Goal: Transaction & Acquisition: Purchase product/service

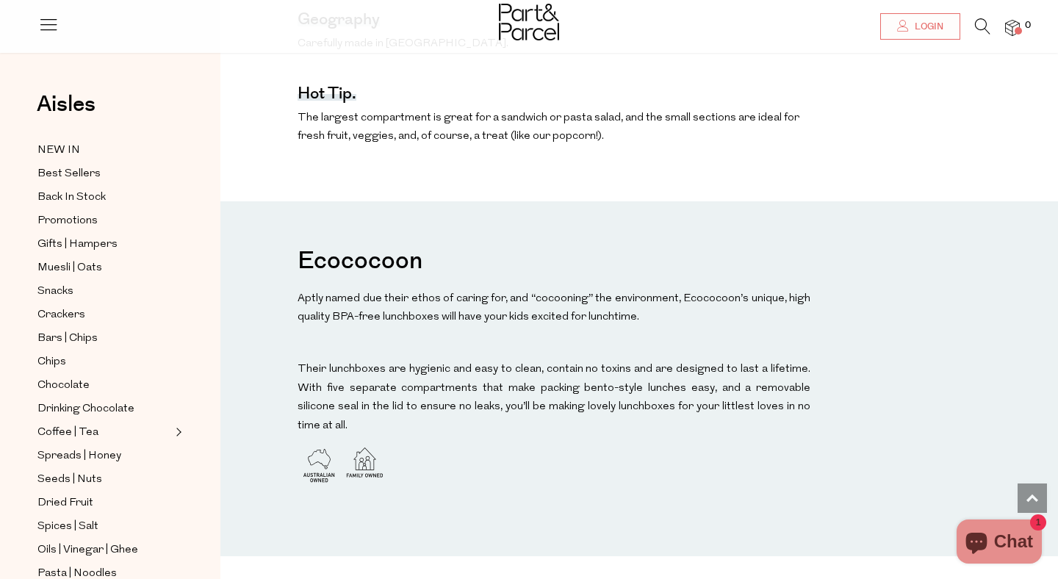
scroll to position [1057, 0]
click at [350, 242] on h3 "Ecococoon" at bounding box center [359, 259] width 125 height 44
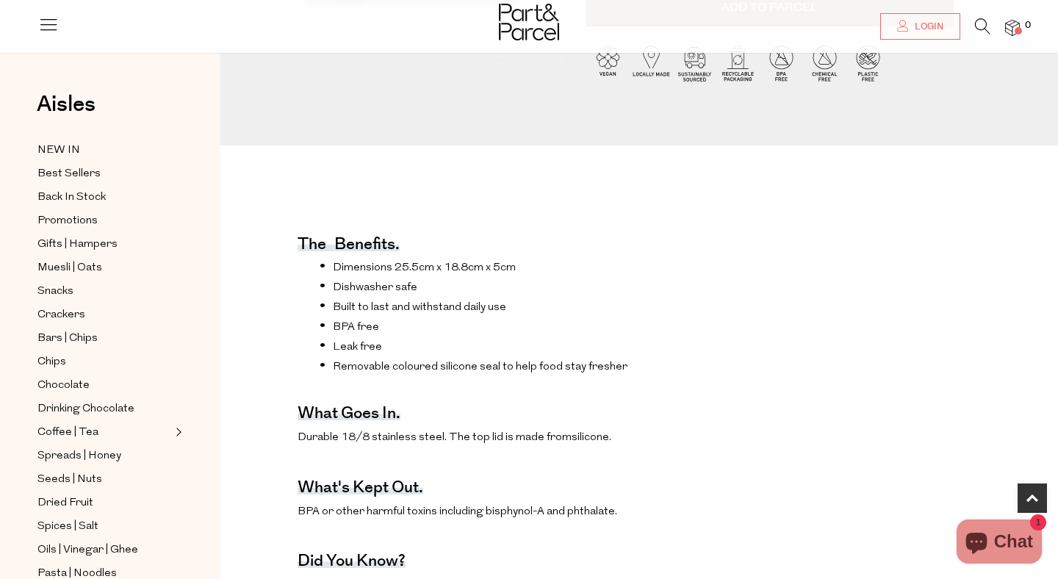
scroll to position [0, 0]
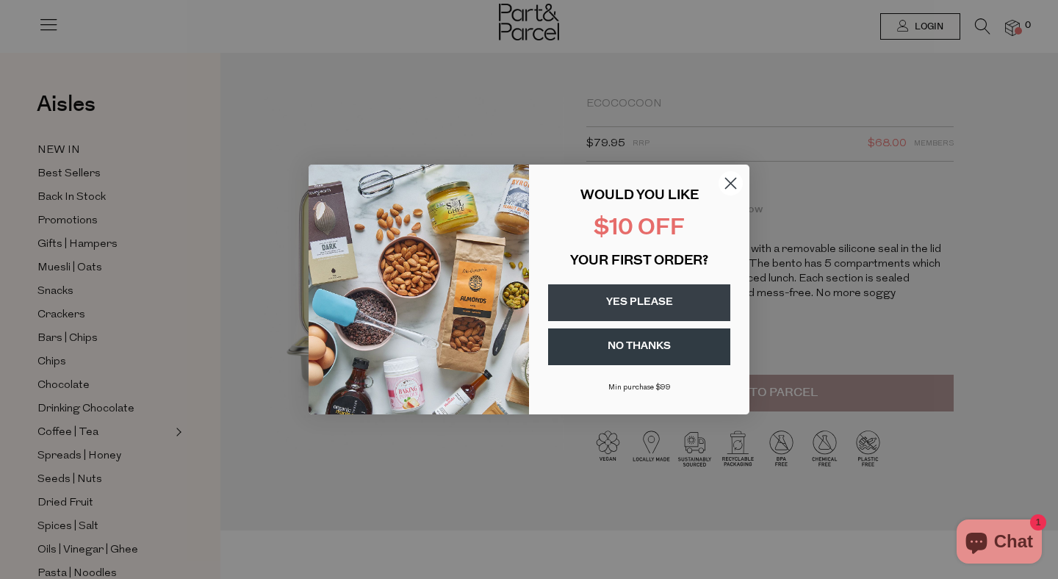
click at [729, 188] on circle "Close dialog" at bounding box center [730, 183] width 24 height 24
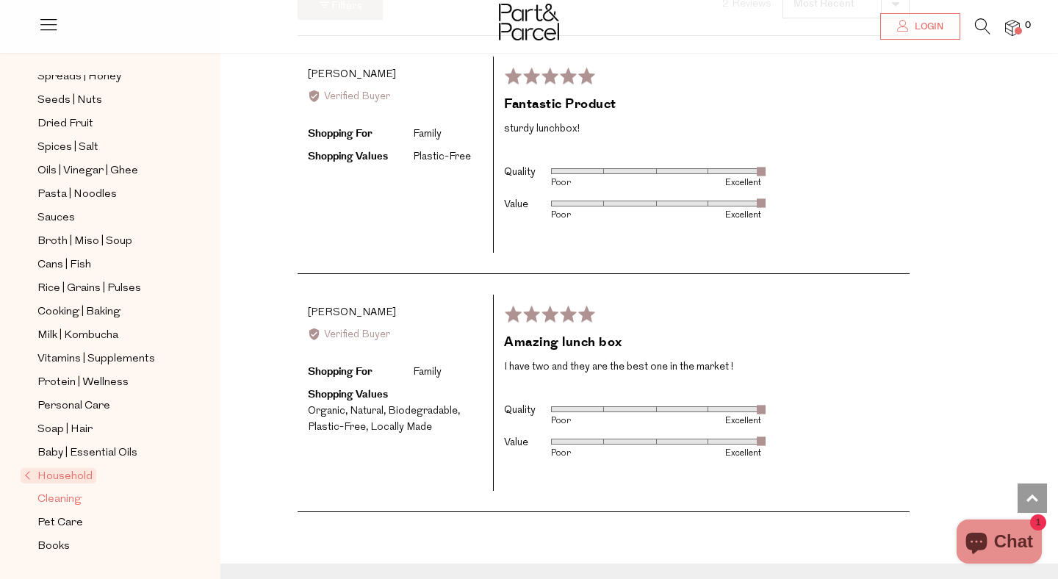
scroll to position [1855, 0]
click at [28, 473] on span "Household" at bounding box center [59, 475] width 76 height 15
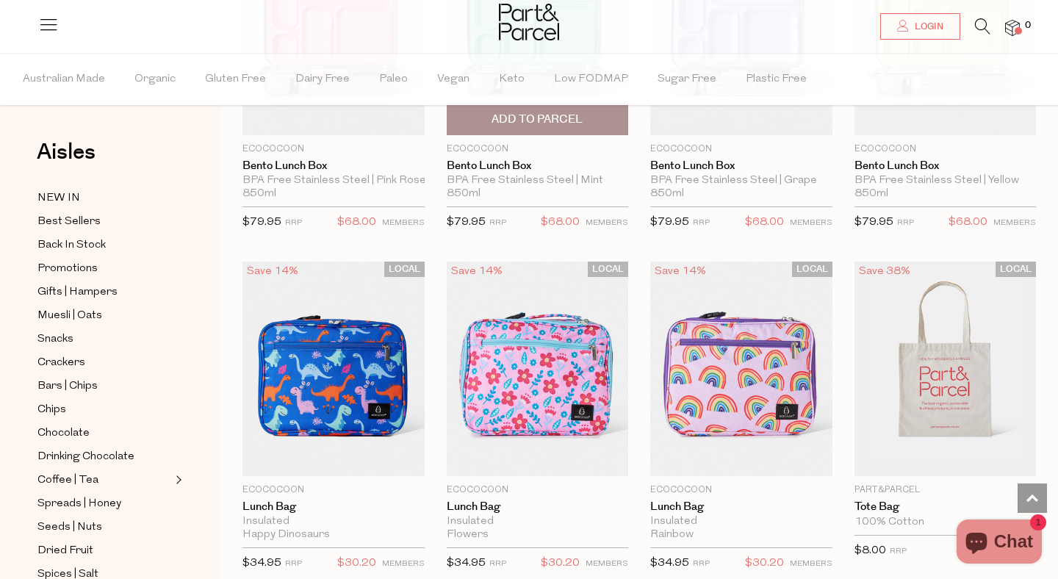
scroll to position [613, 0]
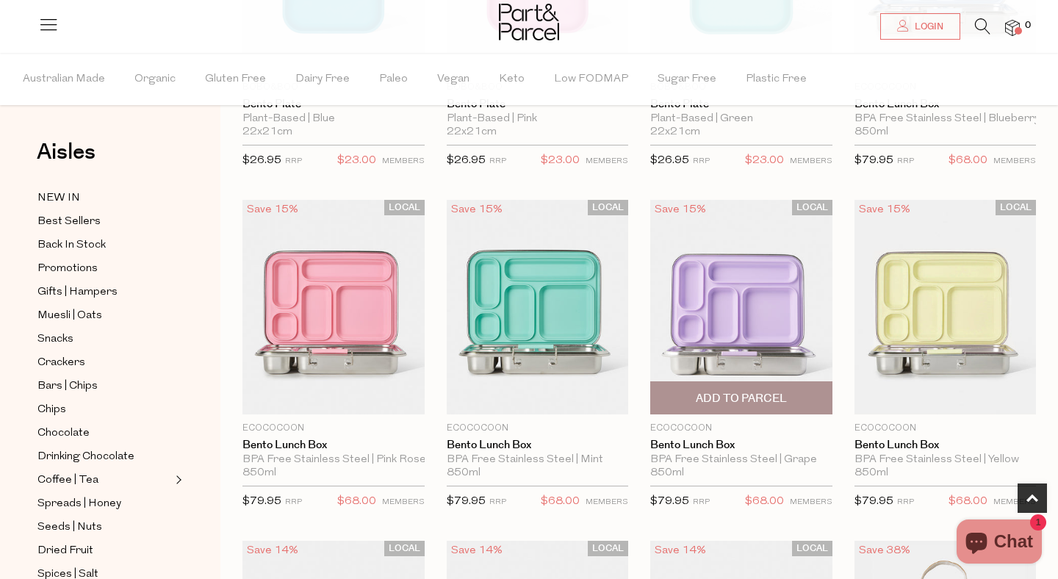
scroll to position [334, 0]
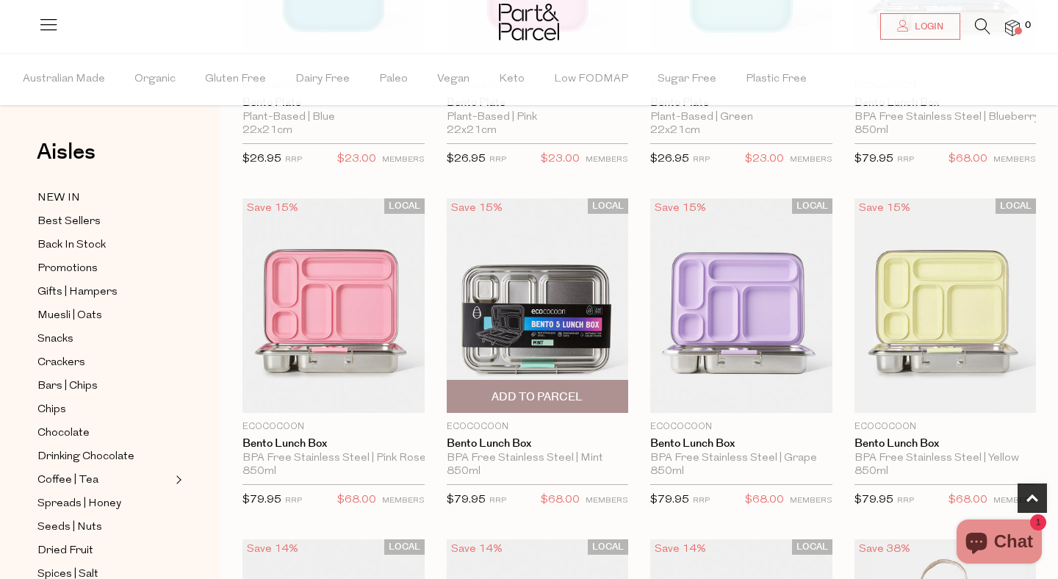
click at [544, 397] on span "Add To Parcel" at bounding box center [536, 396] width 91 height 15
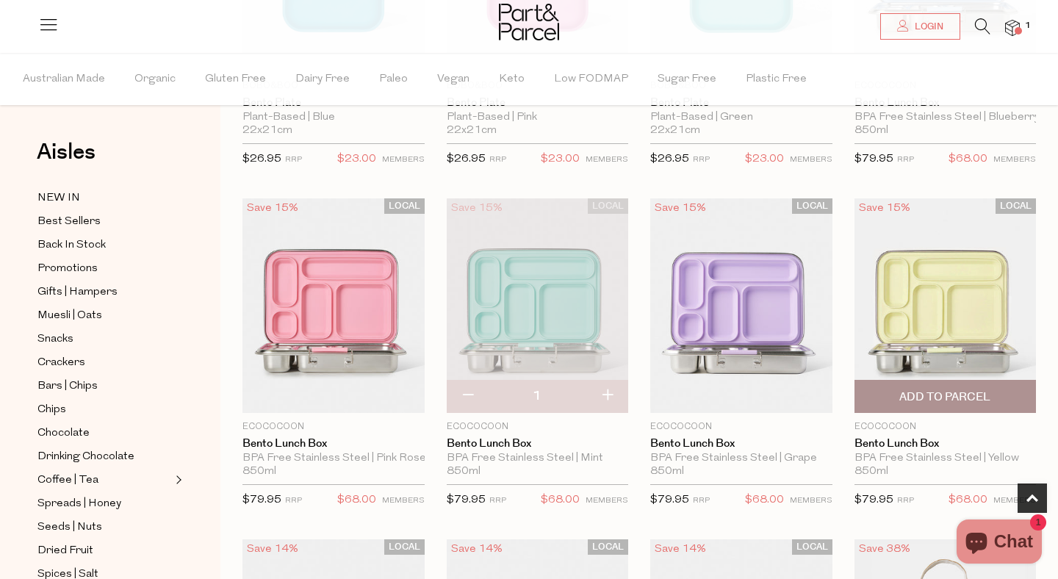
click at [923, 396] on span "Add To Parcel" at bounding box center [944, 396] width 91 height 15
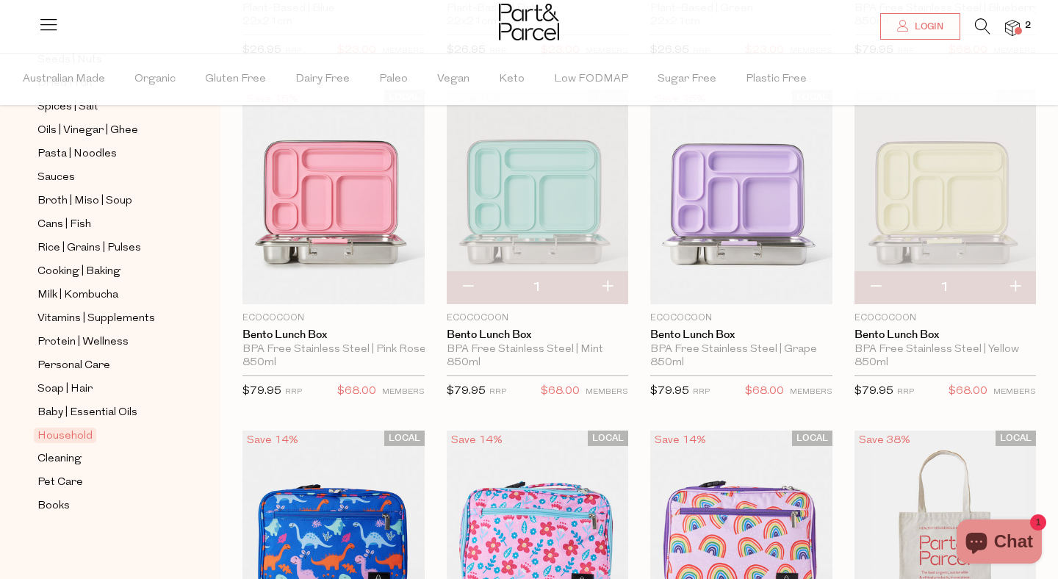
scroll to position [0, 0]
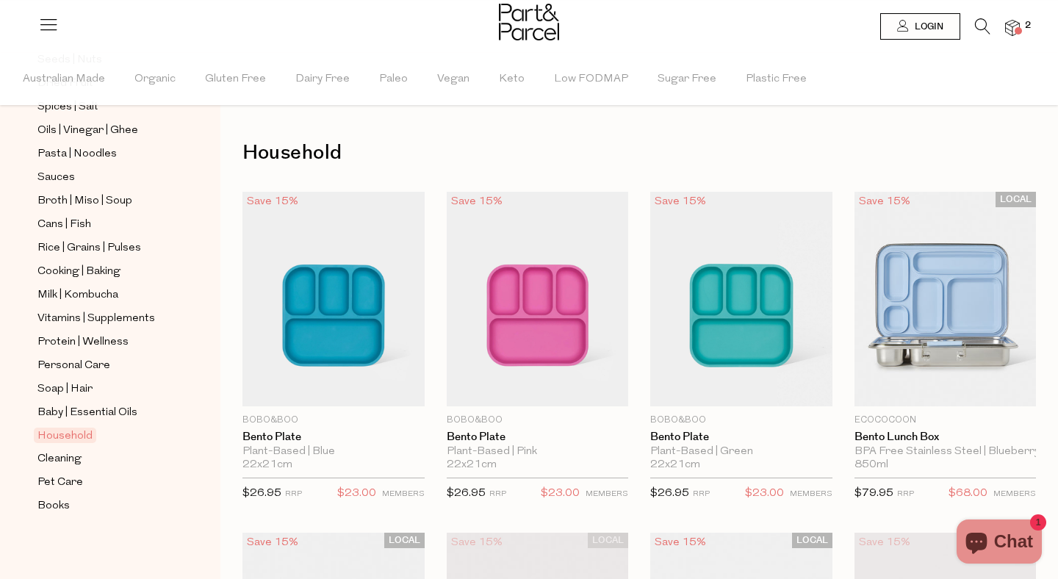
click at [1018, 27] on span at bounding box center [1017, 30] width 7 height 7
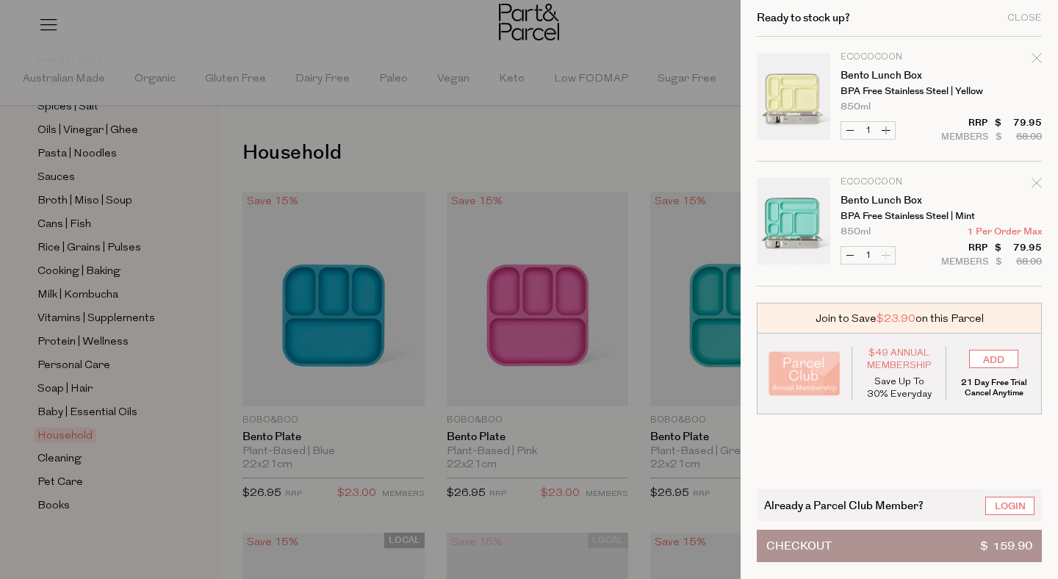
click at [936, 544] on button "Checkout $ 159.90" at bounding box center [899, 546] width 285 height 32
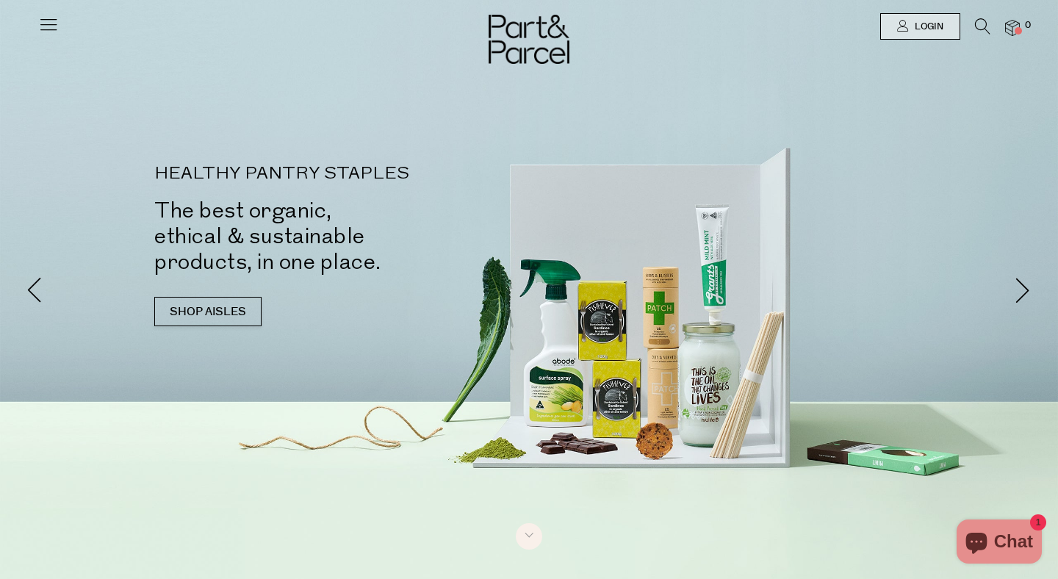
click at [32, 26] on div at bounding box center [529, 26] width 1058 height 53
click at [47, 27] on icon at bounding box center [48, 24] width 21 height 21
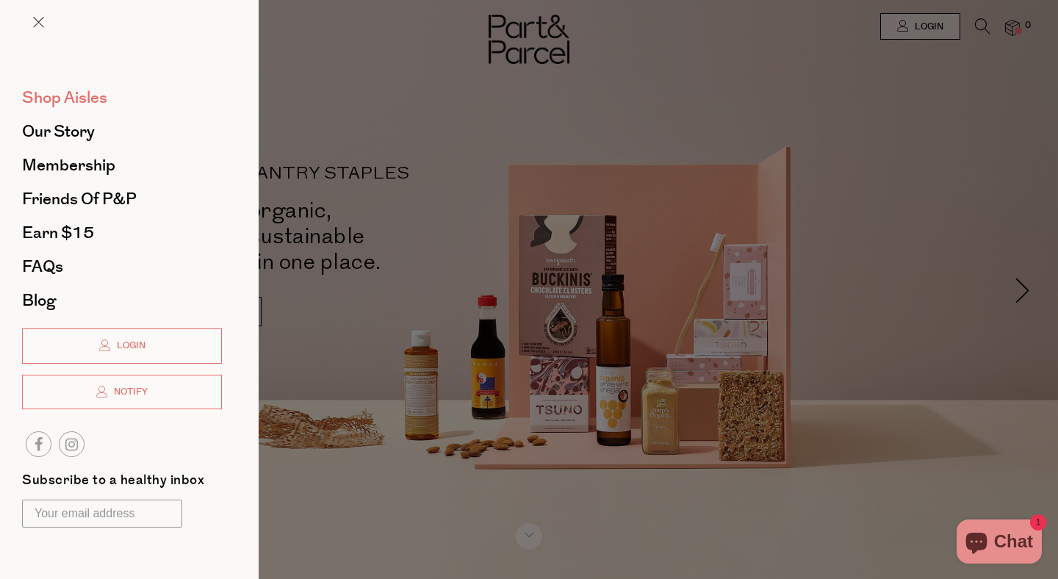
click at [71, 97] on span "Shop Aisles" at bounding box center [64, 98] width 85 height 24
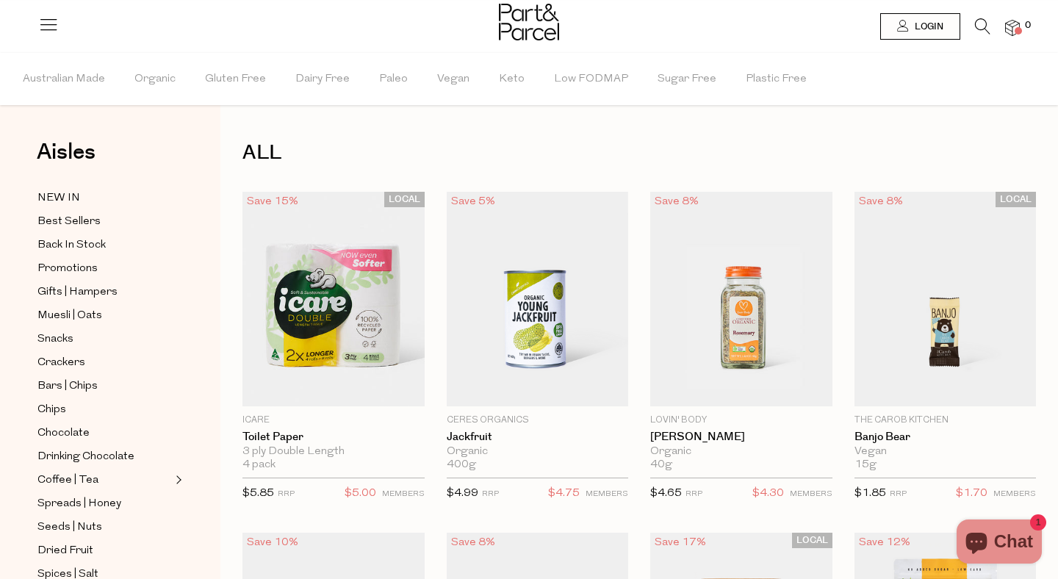
scroll to position [468, 0]
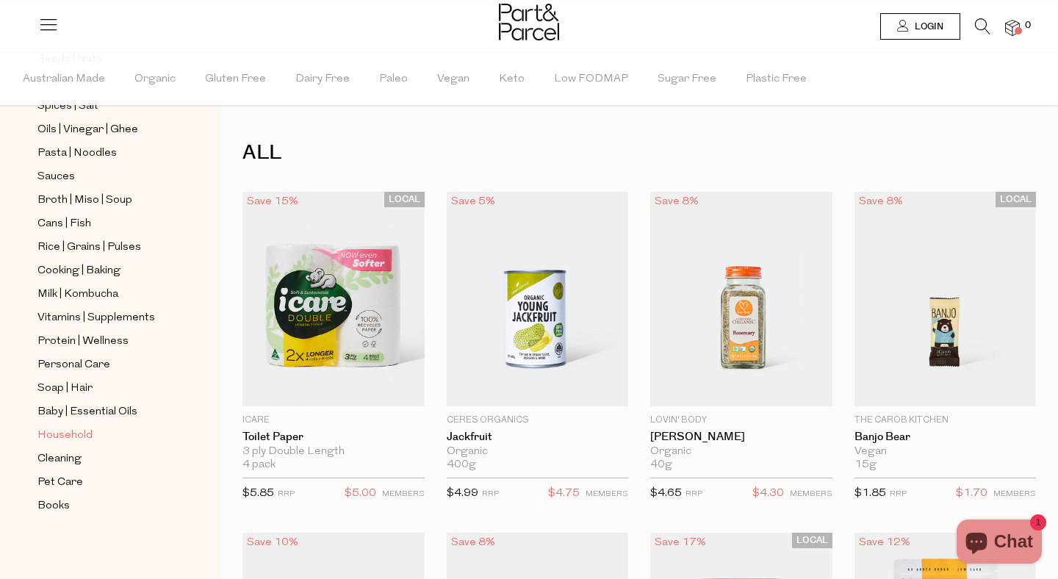
click at [57, 438] on span "Household" at bounding box center [64, 436] width 55 height 18
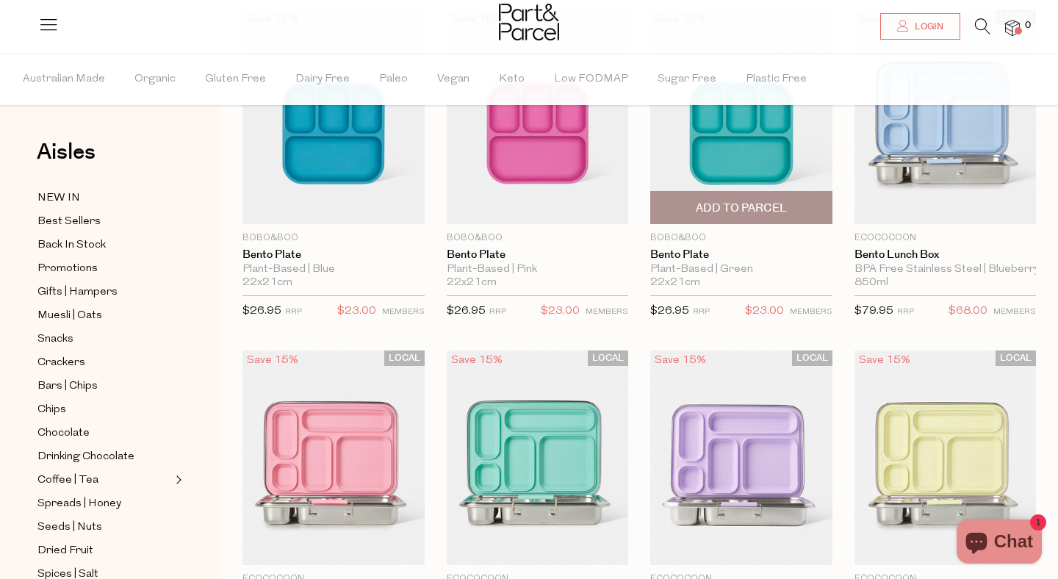
scroll to position [178, 0]
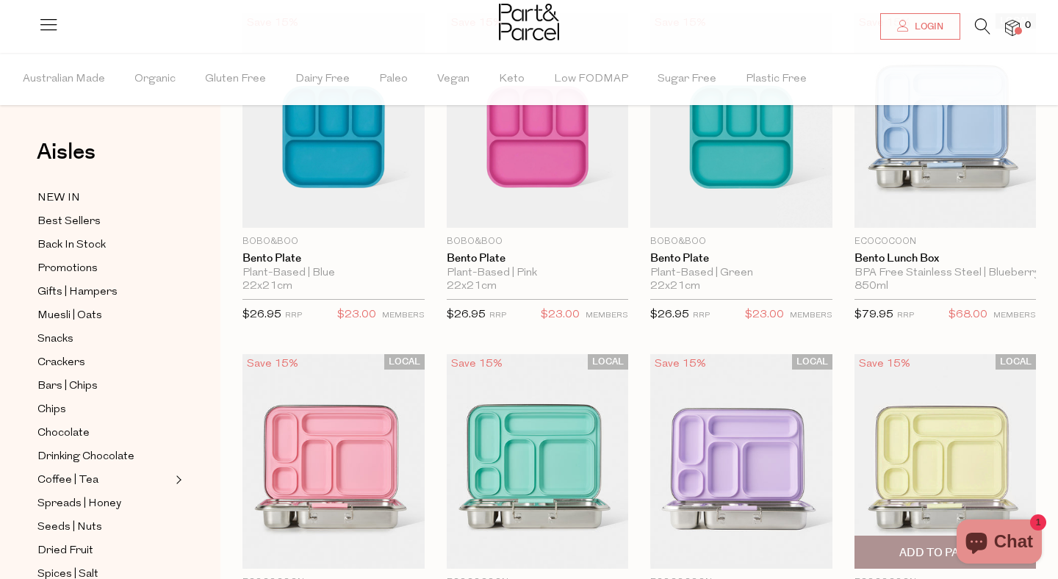
click at [951, 433] on img at bounding box center [945, 461] width 182 height 214
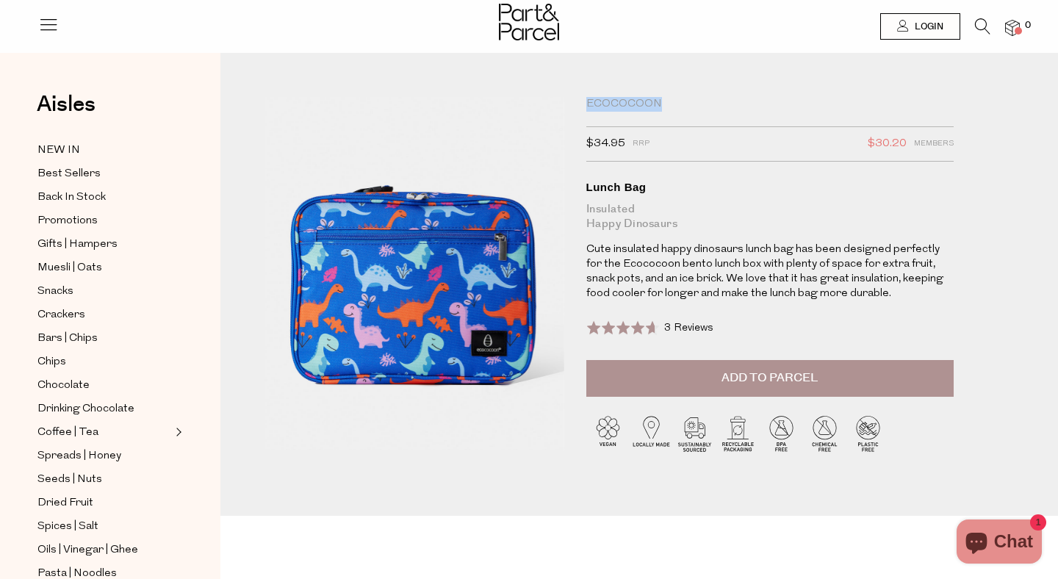
drag, startPoint x: 664, startPoint y: 101, endPoint x: 580, endPoint y: 98, distance: 83.8
click at [580, 98] on div "Ecococoon $34.95 RRP $30.20 Members Available: In Stock Lunch Bag Insulated Hap…" at bounding box center [768, 288] width 386 height 382
copy div "Ecococoon"
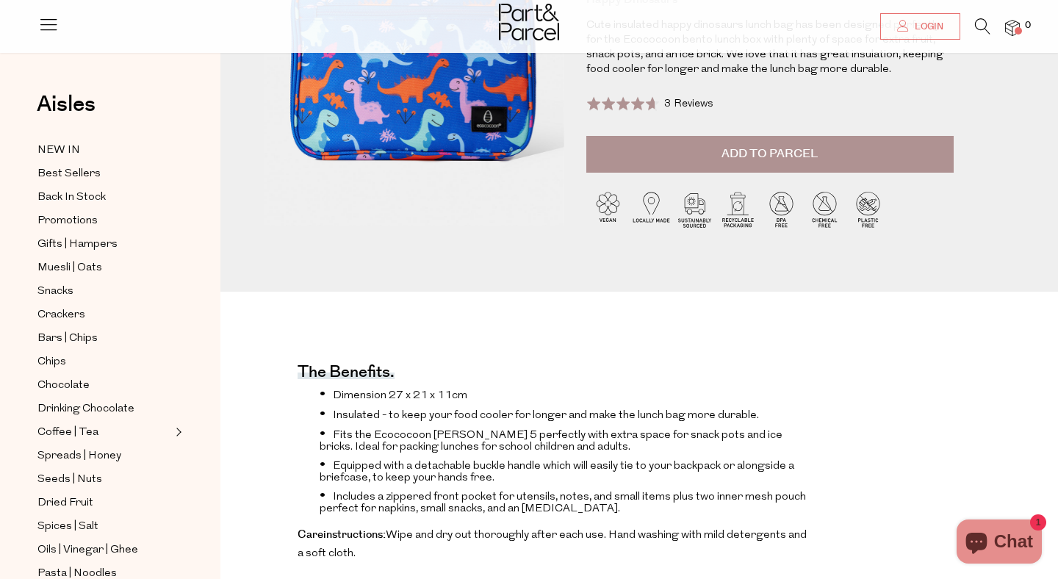
scroll to position [468, 0]
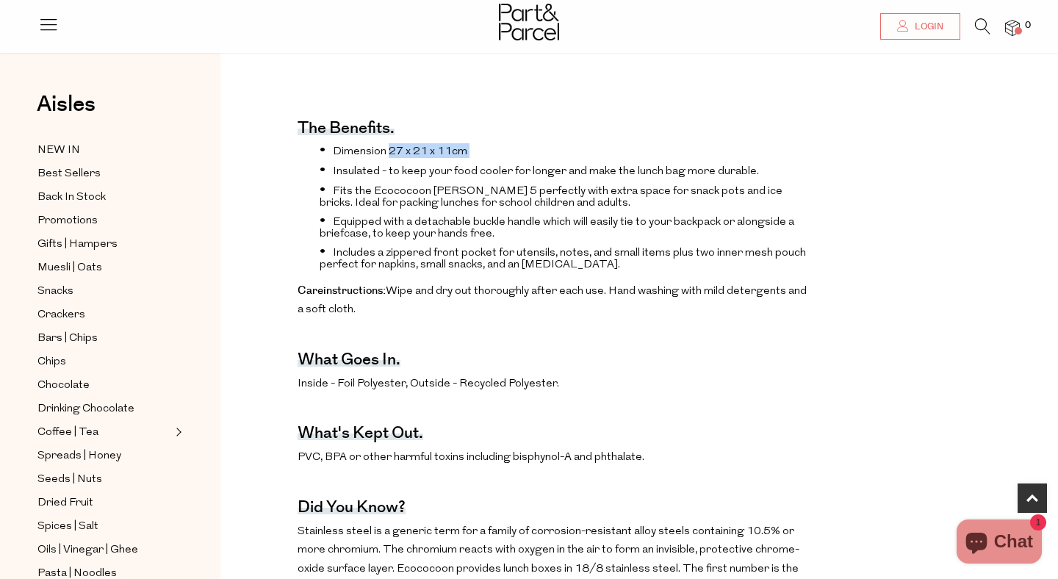
drag, startPoint x: 389, startPoint y: 145, endPoint x: 460, endPoint y: 160, distance: 72.0
click at [460, 160] on ul "Dimension 27 x 21 x 11cm Insulated - to keep your food cooler for longer and ma…" at bounding box center [553, 206] width 513 height 127
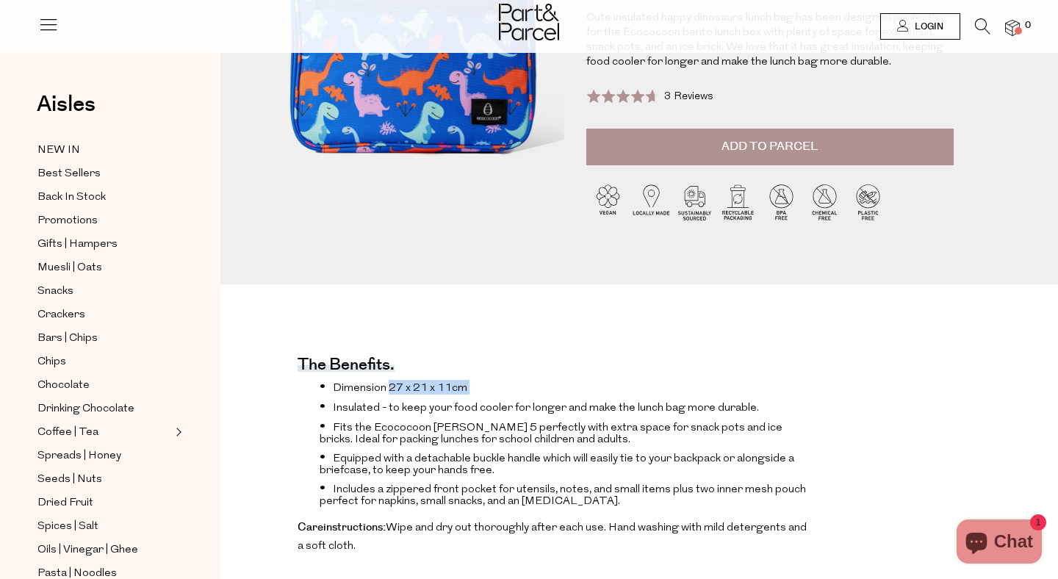
scroll to position [0, 0]
